Goal: Task Accomplishment & Management: Manage account settings

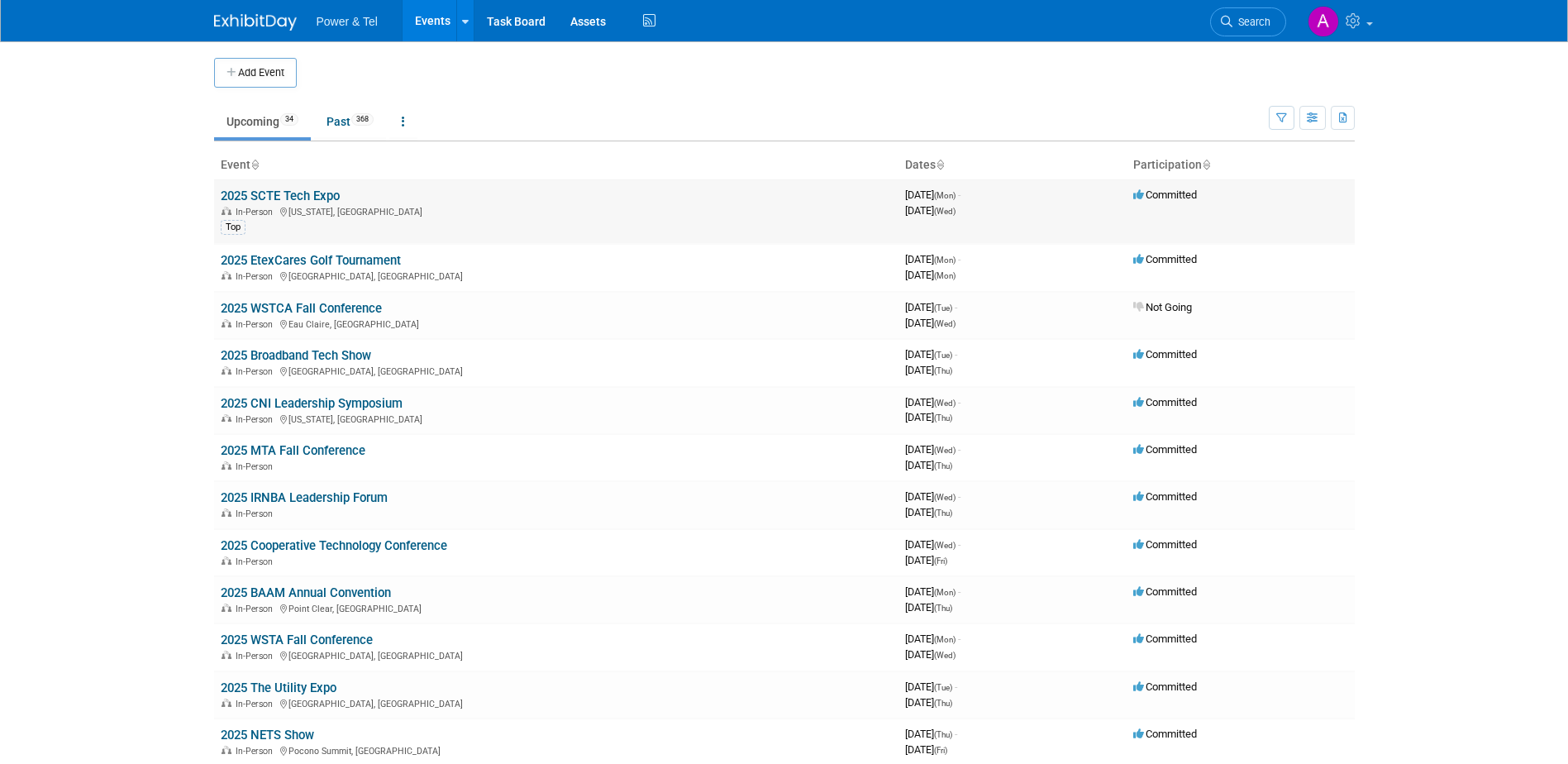
click at [317, 189] on link "2025 SCTE Tech Expo" at bounding box center [280, 195] width 119 height 15
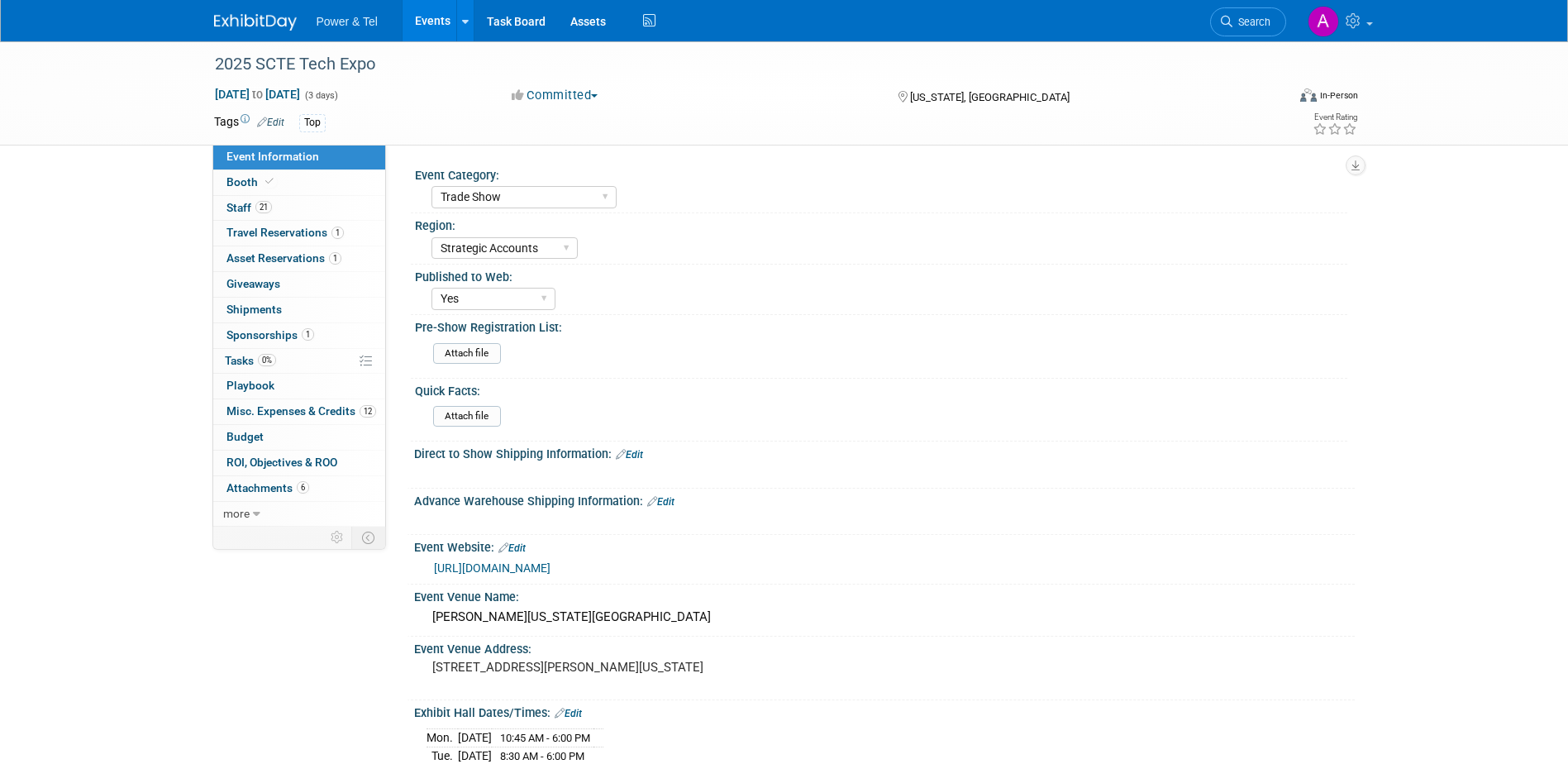
select select "Trade Show"
select select "Strategic Accounts"
select select "Yes"
click at [302, 413] on span "Misc. Expenses & Credits 12" at bounding box center [301, 410] width 150 height 13
